Goal: Task Accomplishment & Management: Use online tool/utility

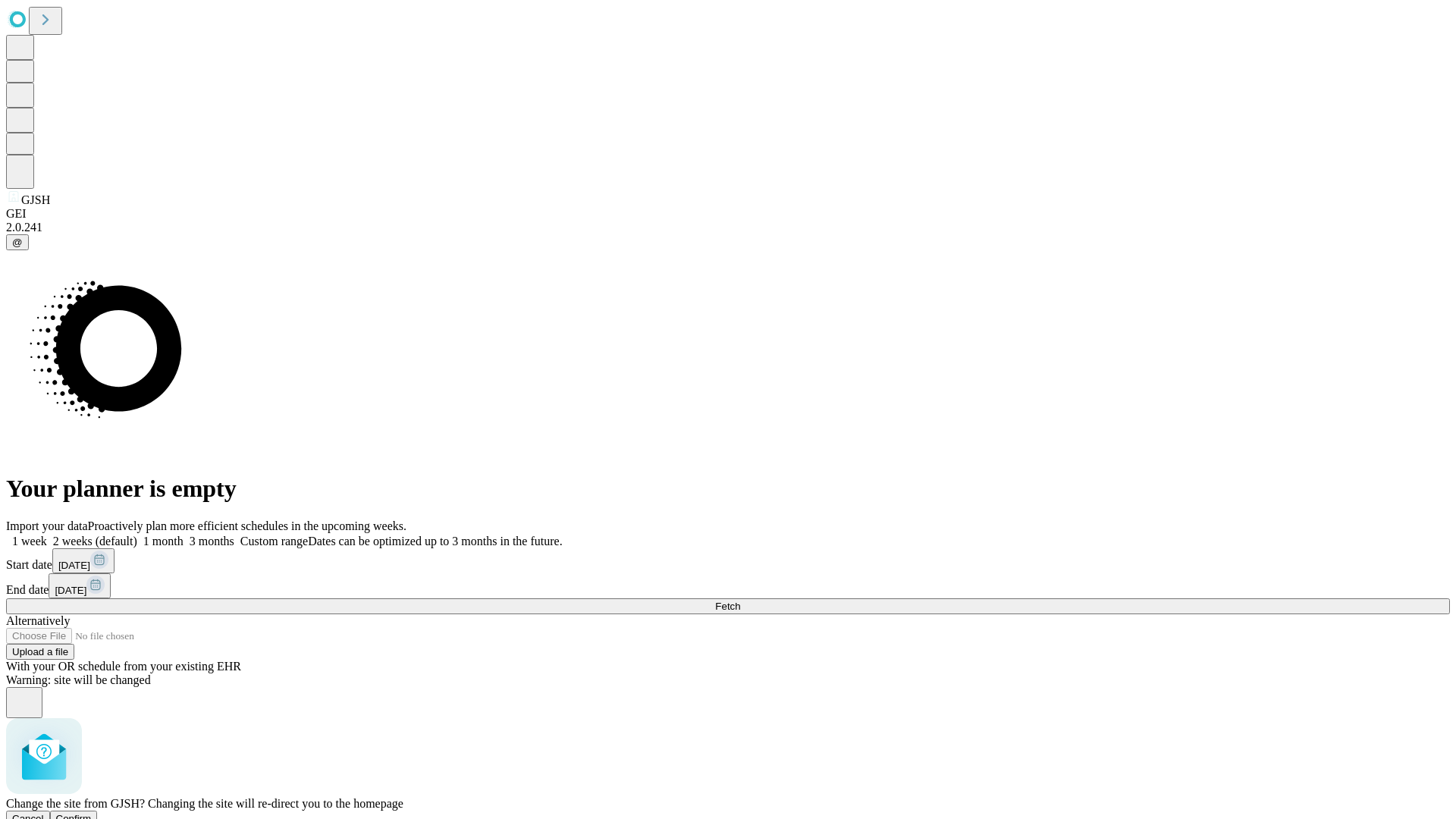
click at [92, 813] on span "Confirm" at bounding box center [73, 818] width 36 height 11
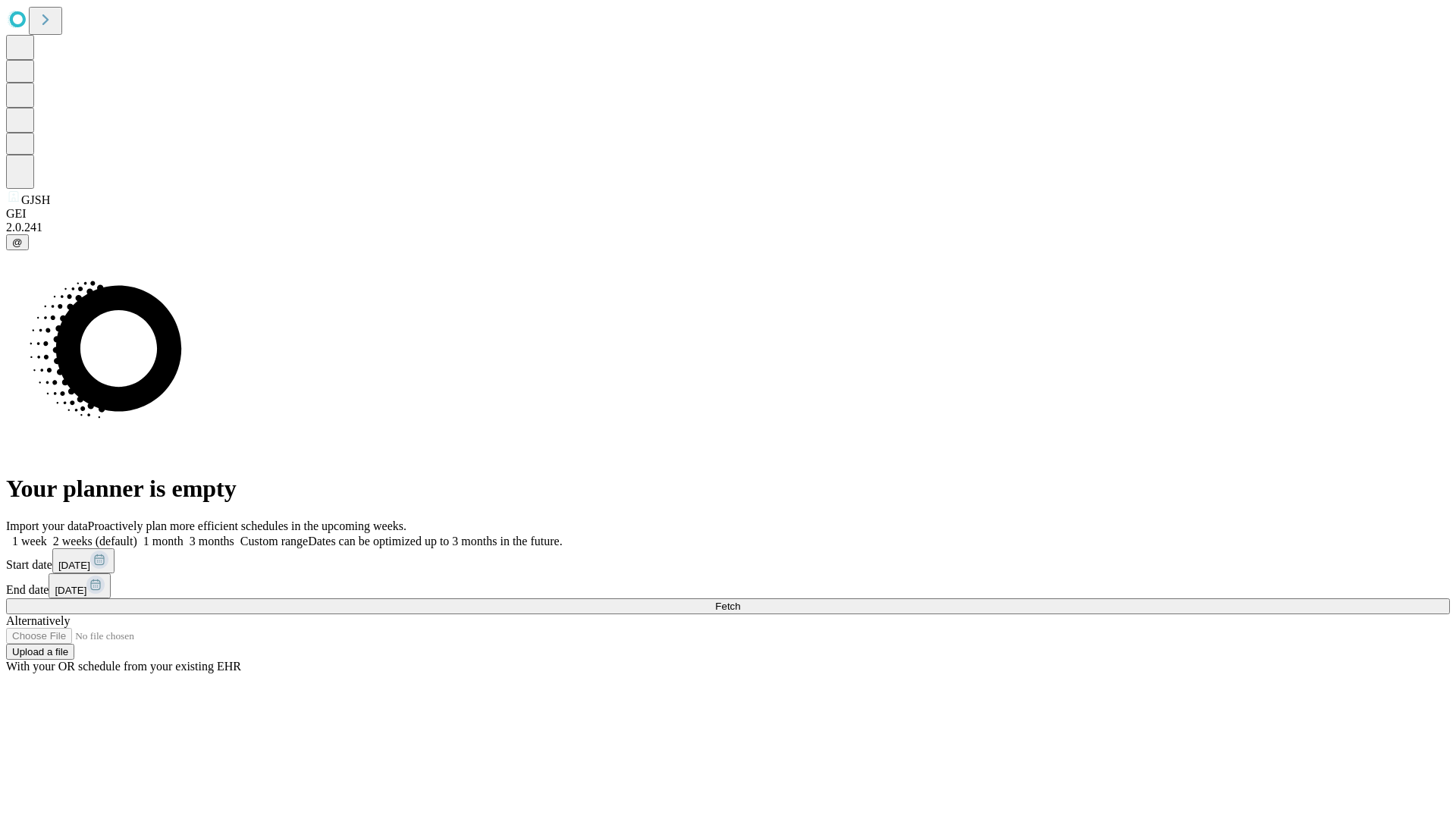
click at [184, 534] on label "1 month" at bounding box center [160, 540] width 46 height 13
click at [740, 600] on span "Fetch" at bounding box center [728, 606] width 25 height 11
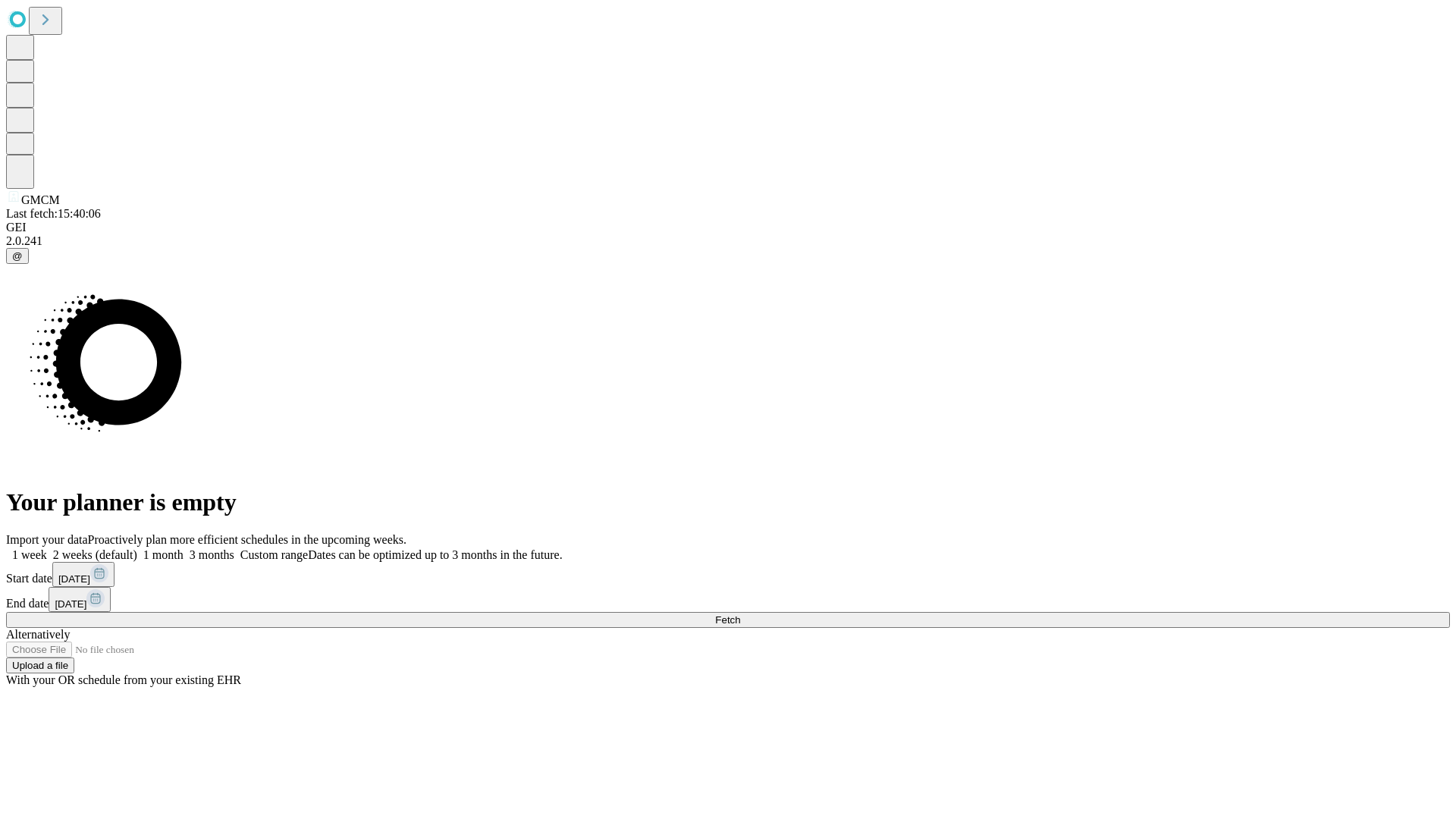
click at [184, 548] on label "1 month" at bounding box center [160, 554] width 46 height 13
click at [740, 614] on span "Fetch" at bounding box center [728, 619] width 25 height 11
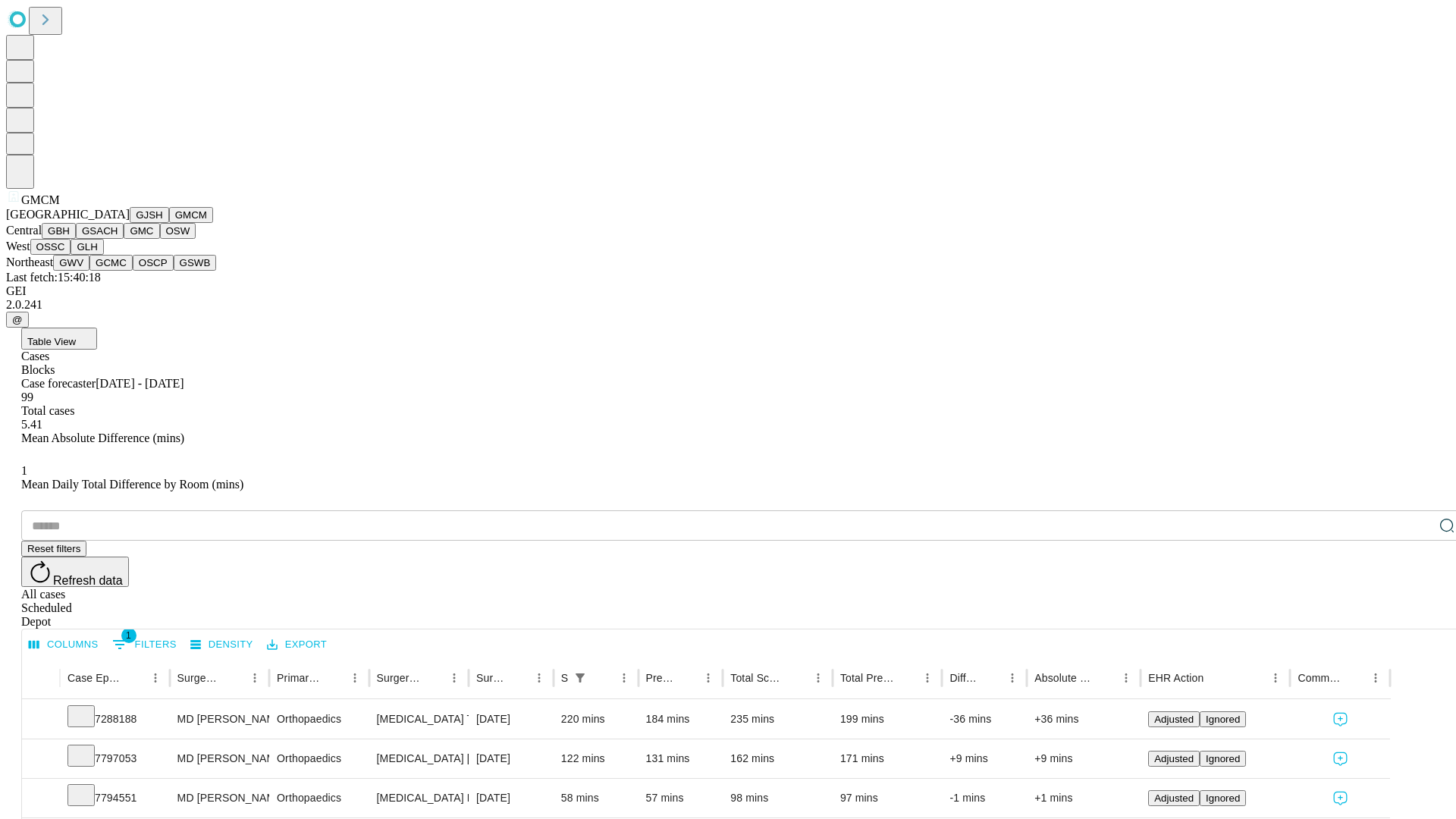
click at [76, 239] on button "GBH" at bounding box center [59, 231] width 34 height 16
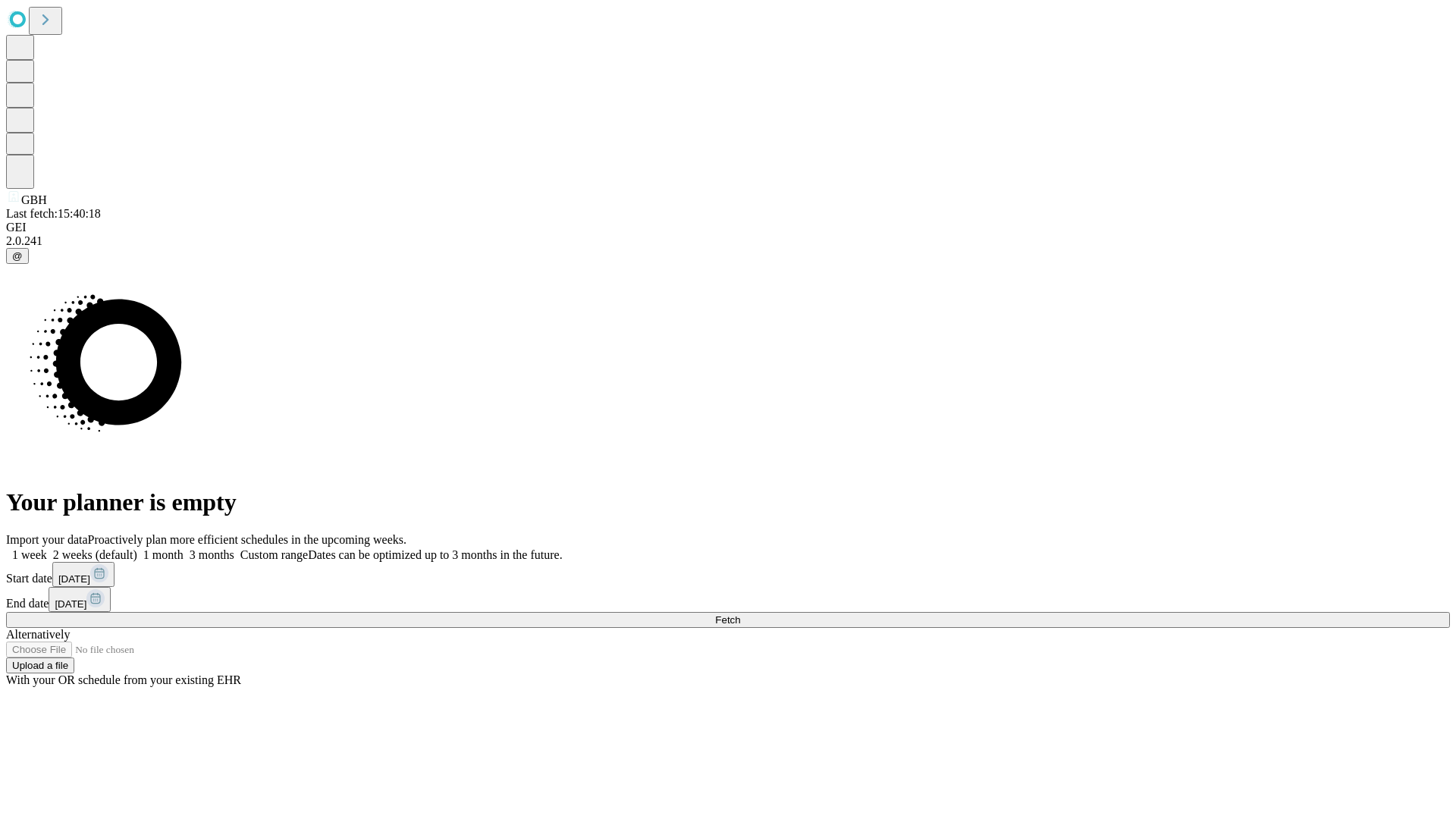
click at [740, 614] on span "Fetch" at bounding box center [728, 619] width 25 height 11
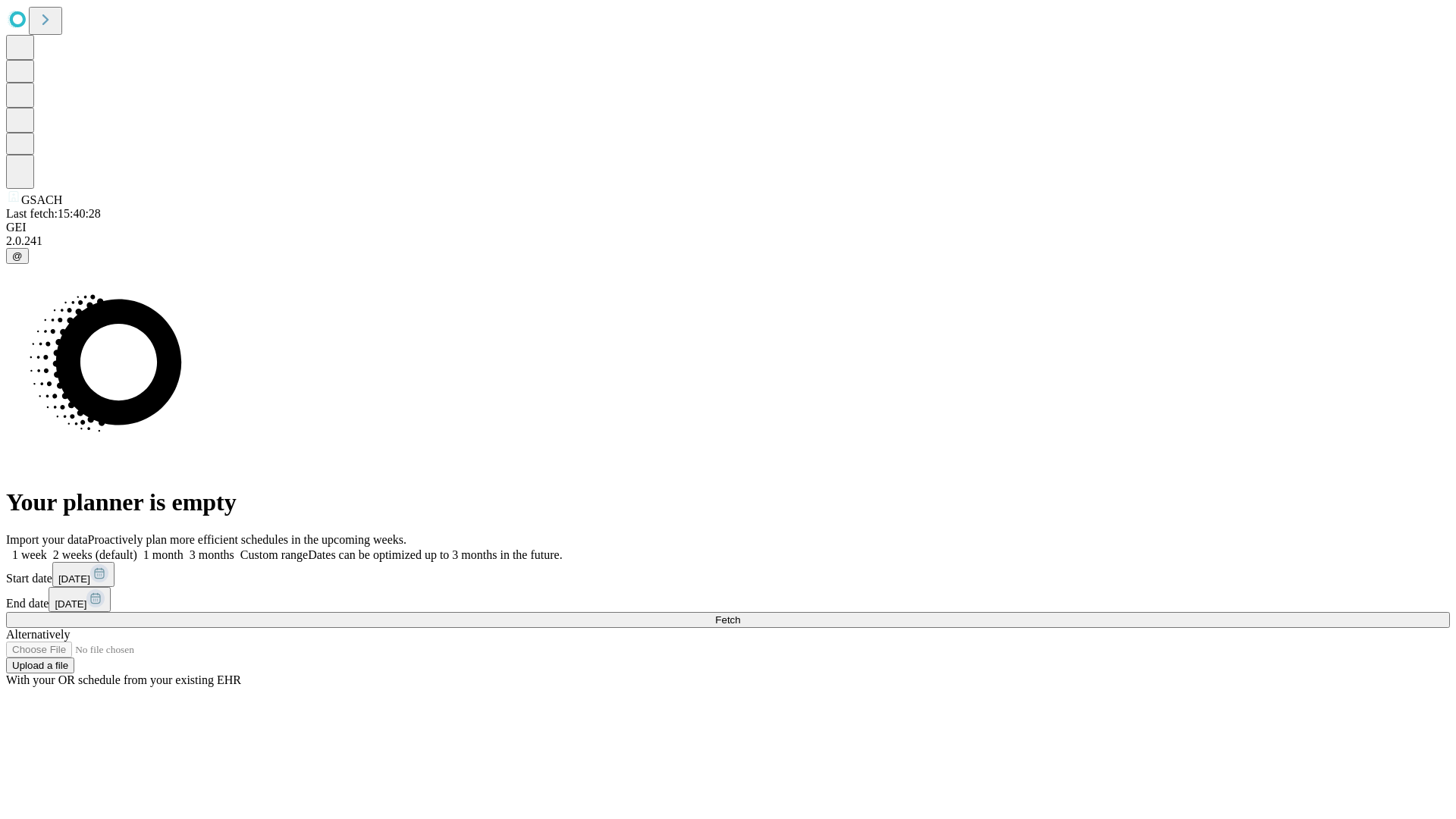
click at [184, 548] on label "1 month" at bounding box center [160, 554] width 46 height 13
click at [740, 614] on span "Fetch" at bounding box center [728, 619] width 25 height 11
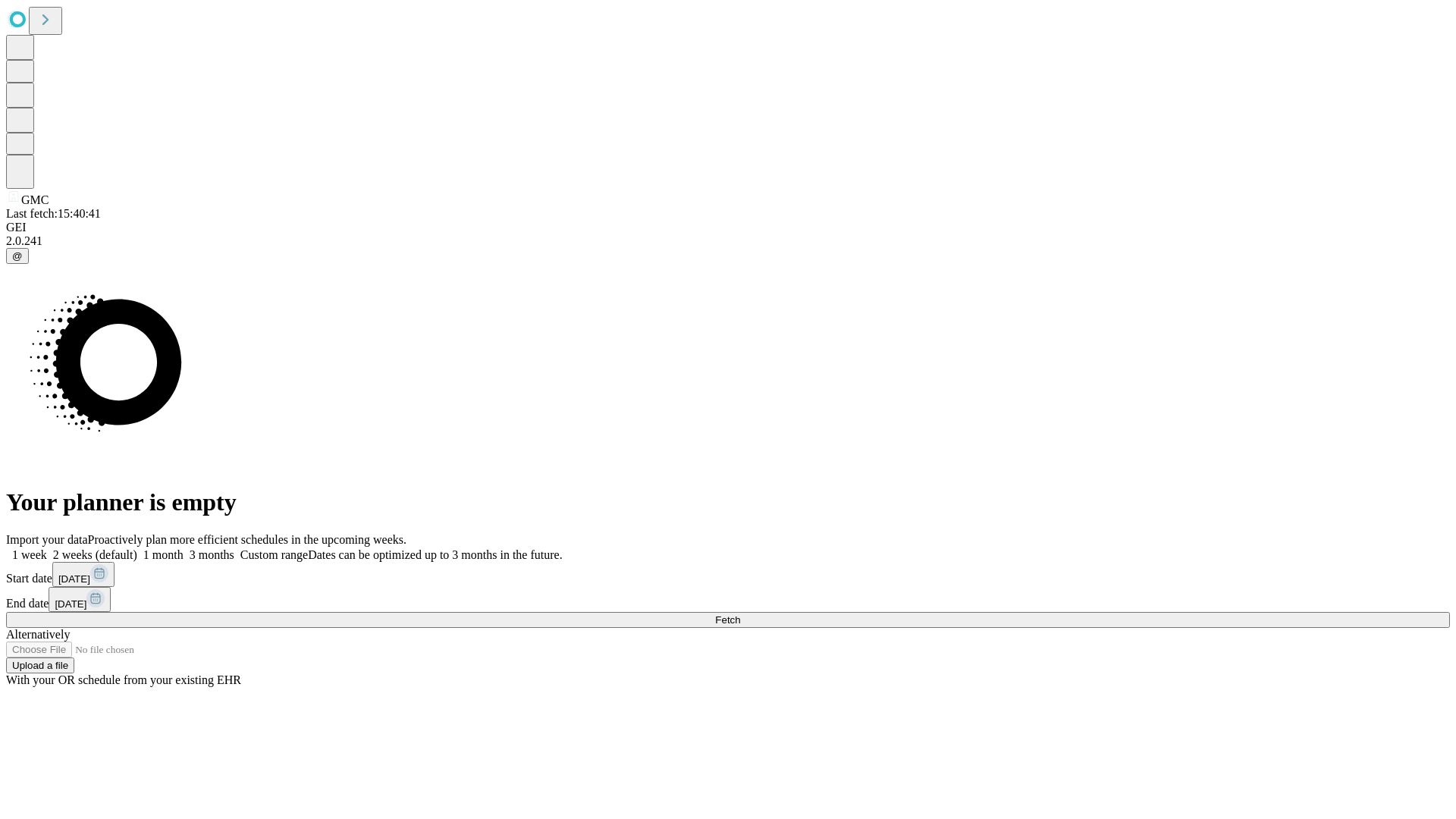
click at [184, 548] on label "1 month" at bounding box center [160, 554] width 46 height 13
click at [740, 614] on span "Fetch" at bounding box center [728, 619] width 25 height 11
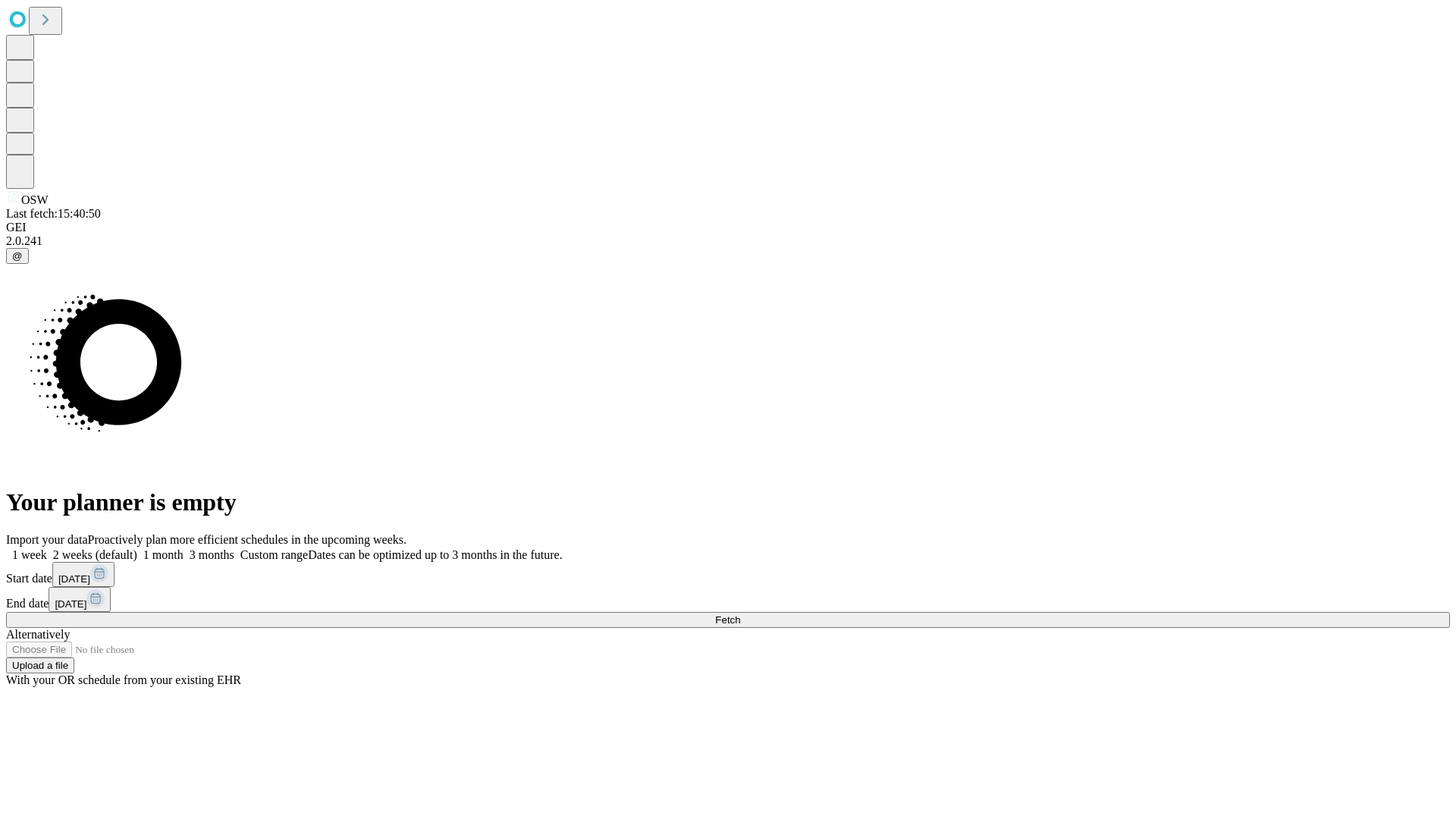
click at [740, 614] on span "Fetch" at bounding box center [728, 619] width 25 height 11
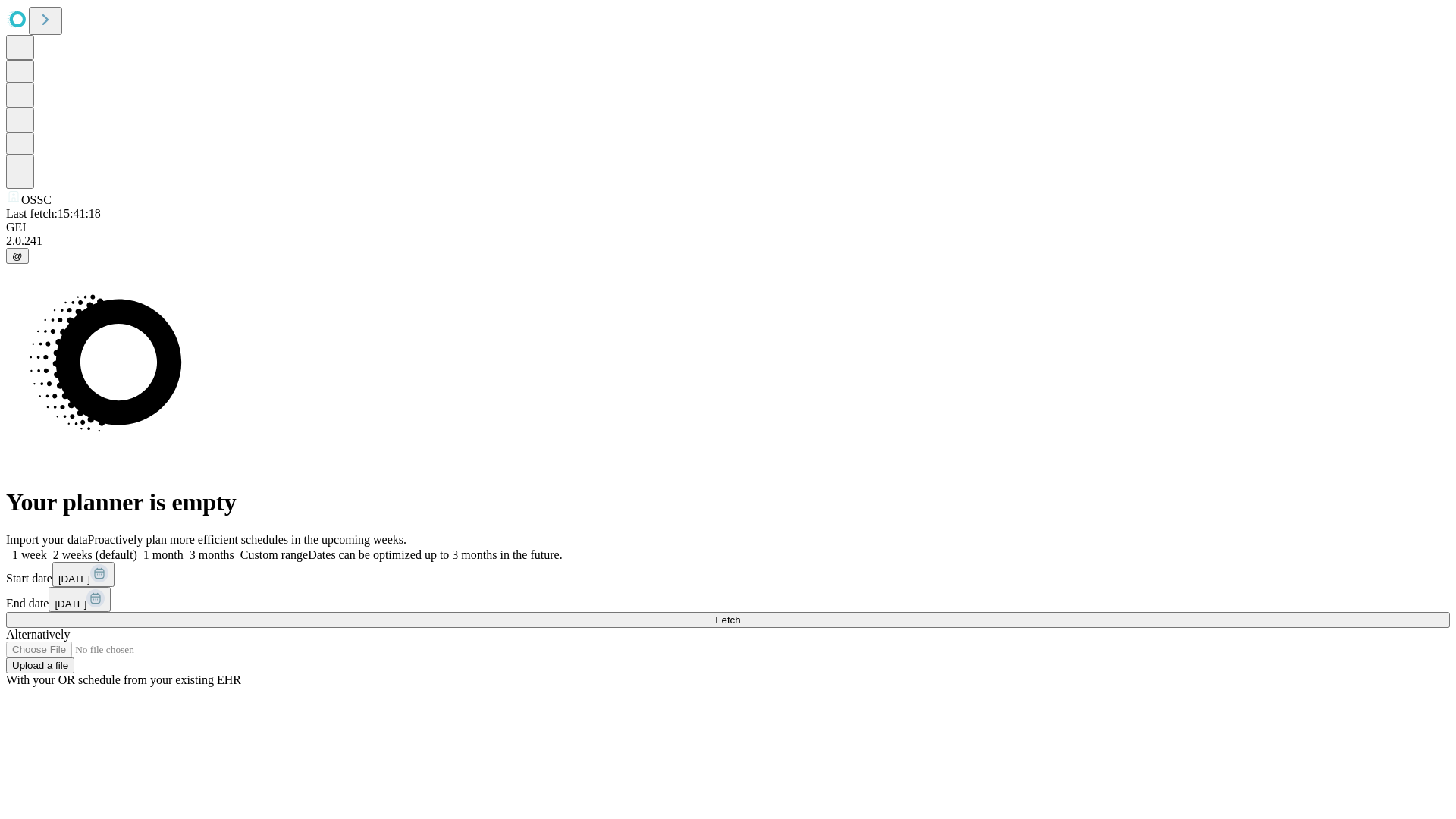
click at [184, 548] on label "1 month" at bounding box center [160, 554] width 46 height 13
click at [740, 614] on span "Fetch" at bounding box center [728, 619] width 25 height 11
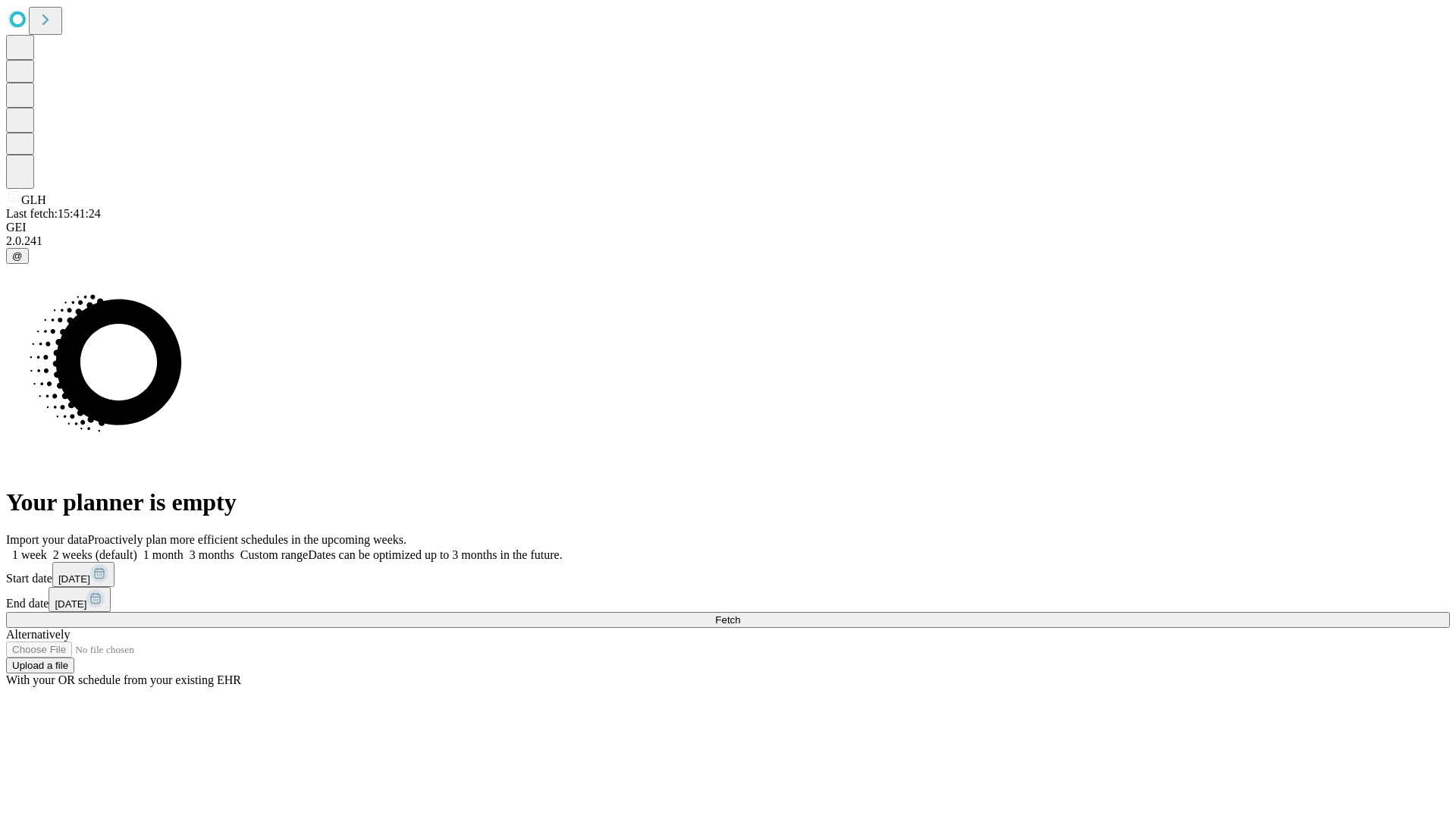
click at [184, 548] on label "1 month" at bounding box center [160, 554] width 46 height 13
click at [740, 614] on span "Fetch" at bounding box center [728, 619] width 25 height 11
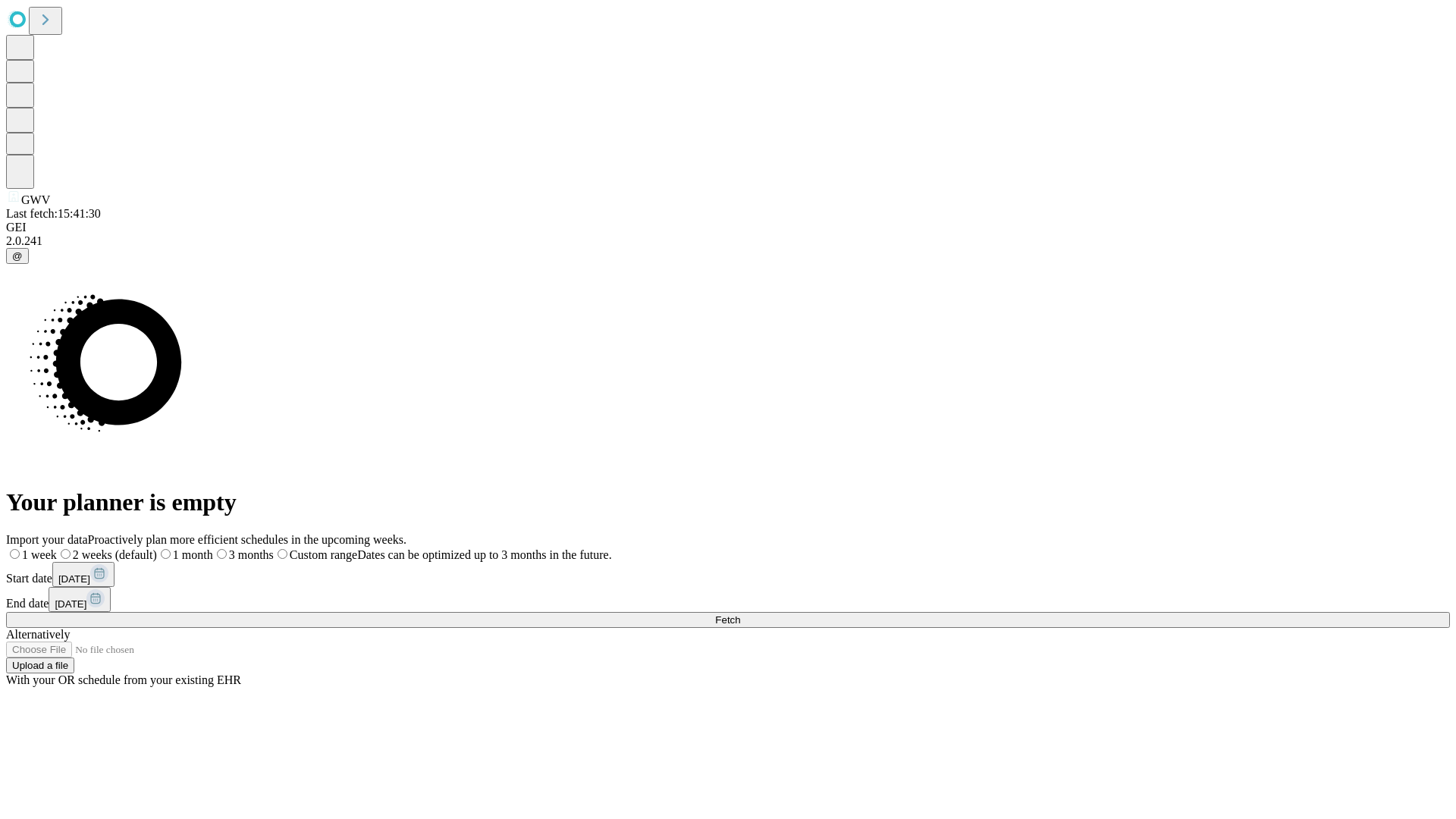
click at [213, 548] on label "1 month" at bounding box center [185, 554] width 56 height 13
click at [740, 614] on span "Fetch" at bounding box center [728, 619] width 25 height 11
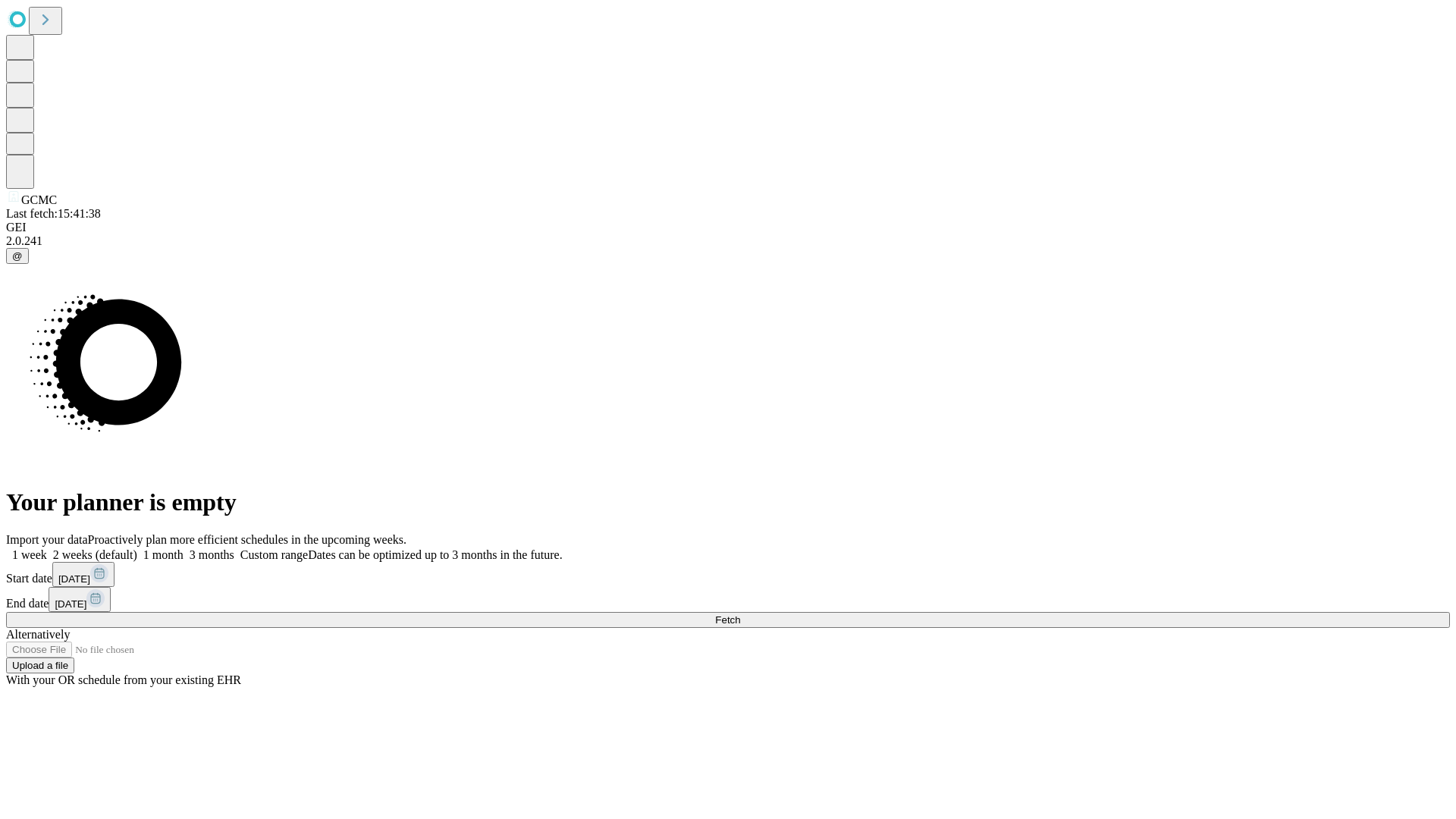
click at [184, 548] on label "1 month" at bounding box center [160, 554] width 46 height 13
click at [740, 614] on span "Fetch" at bounding box center [728, 619] width 25 height 11
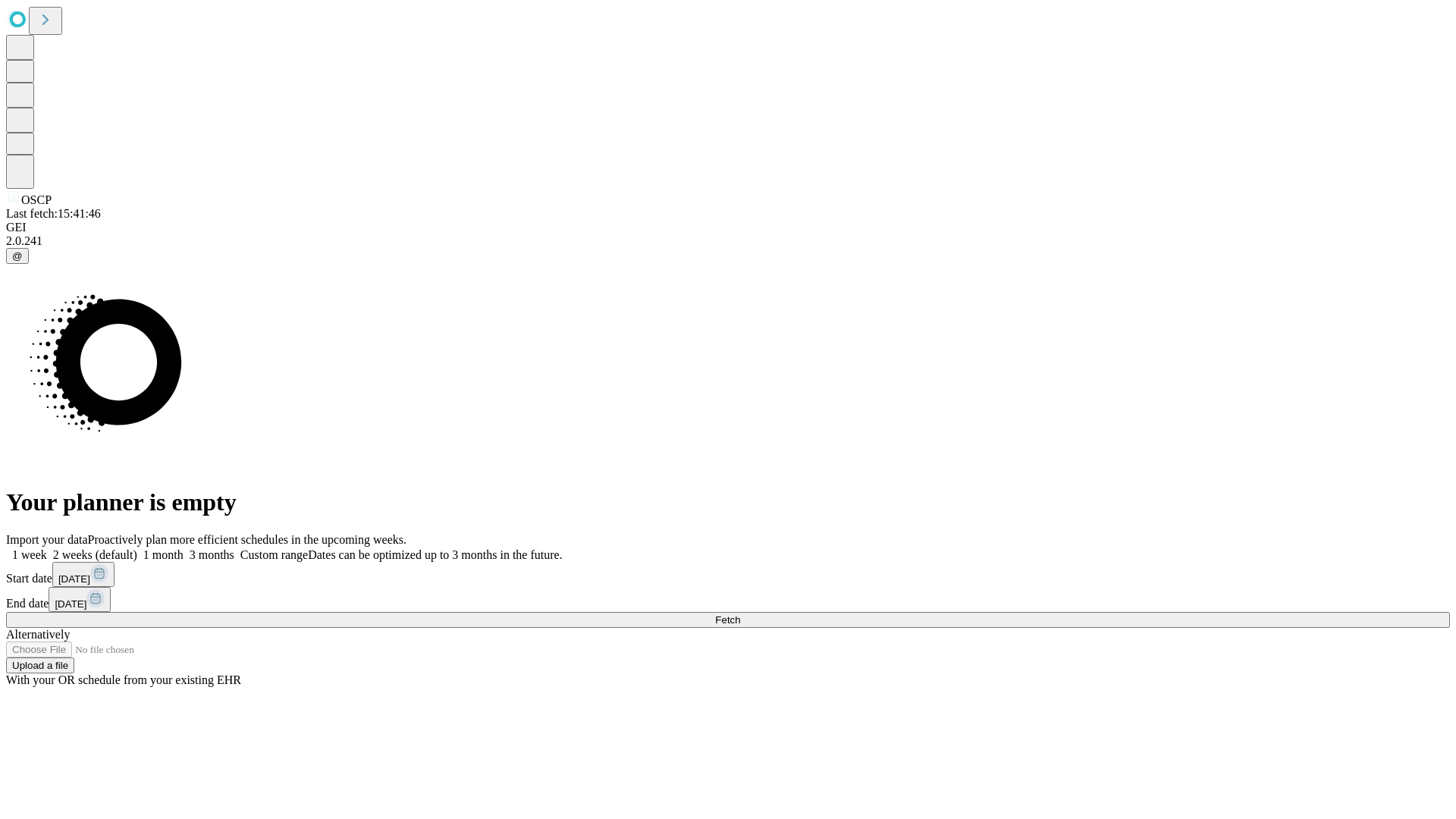
click at [184, 548] on label "1 month" at bounding box center [160, 554] width 46 height 13
click at [740, 614] on span "Fetch" at bounding box center [728, 619] width 25 height 11
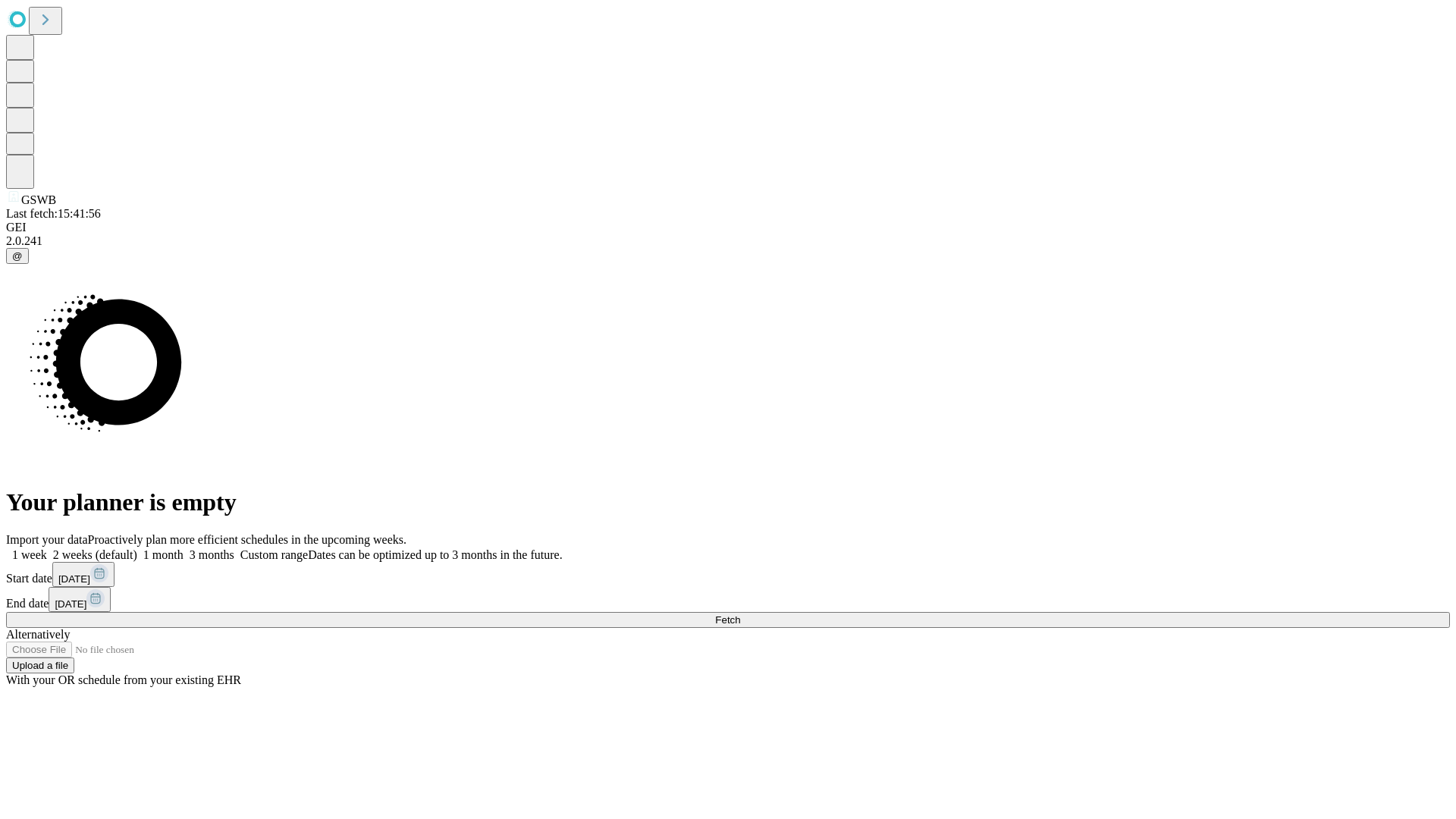
click at [184, 548] on label "1 month" at bounding box center [160, 554] width 46 height 13
click at [740, 614] on span "Fetch" at bounding box center [728, 619] width 25 height 11
